Goal: Information Seeking & Learning: Learn about a topic

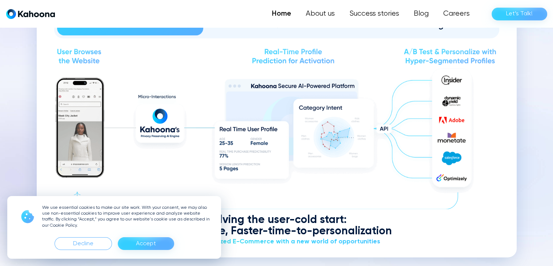
scroll to position [859, 0]
click at [152, 246] on div "Accept" at bounding box center [146, 244] width 20 height 12
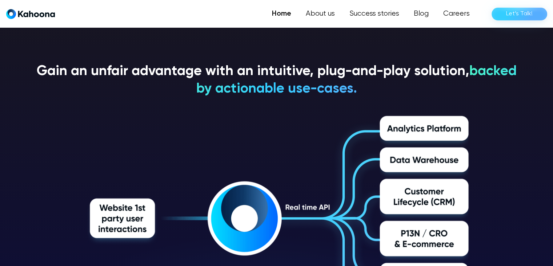
scroll to position [1114, 0]
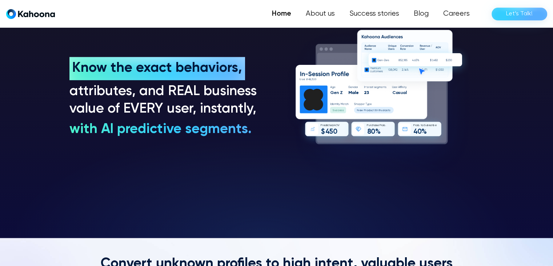
scroll to position [577, 0]
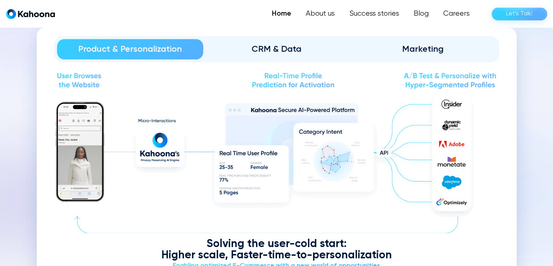
click at [286, 43] on div "CRM & Data" at bounding box center [277, 49] width 126 height 12
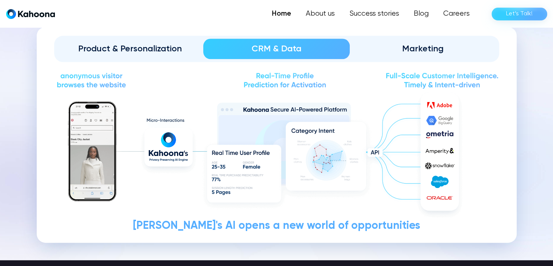
click at [154, 48] on div "Product & Personalization" at bounding box center [130, 49] width 126 height 12
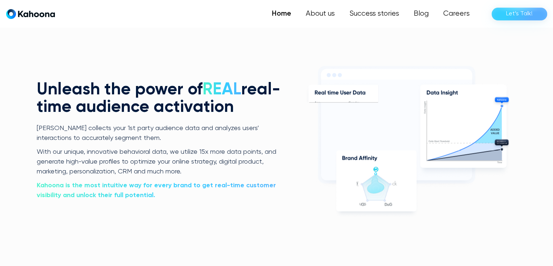
scroll to position [1457, 0]
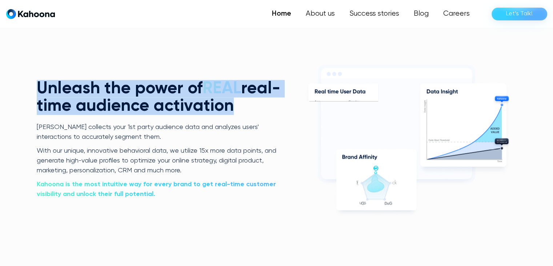
drag, startPoint x: 267, startPoint y: 107, endPoint x: 37, endPoint y: 74, distance: 231.9
click at [37, 74] on div "Unleash the power of REAL real-time audience activation [PERSON_NAME] collects …" at bounding box center [277, 140] width 480 height 242
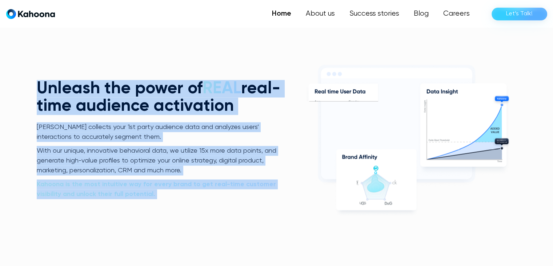
drag, startPoint x: 36, startPoint y: 79, endPoint x: 304, endPoint y: 97, distance: 268.0
click at [304, 97] on div "Unleash the power of REAL real-time audience activation [PERSON_NAME] collects …" at bounding box center [277, 140] width 480 height 242
click at [297, 97] on div "Unleash the power of REAL real-time audience activation [PERSON_NAME] collects …" at bounding box center [277, 140] width 480 height 242
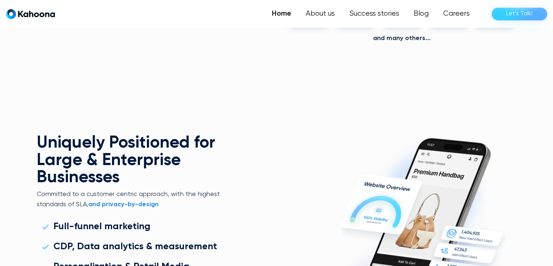
scroll to position [1855, 0]
